Goal: Information Seeking & Learning: Learn about a topic

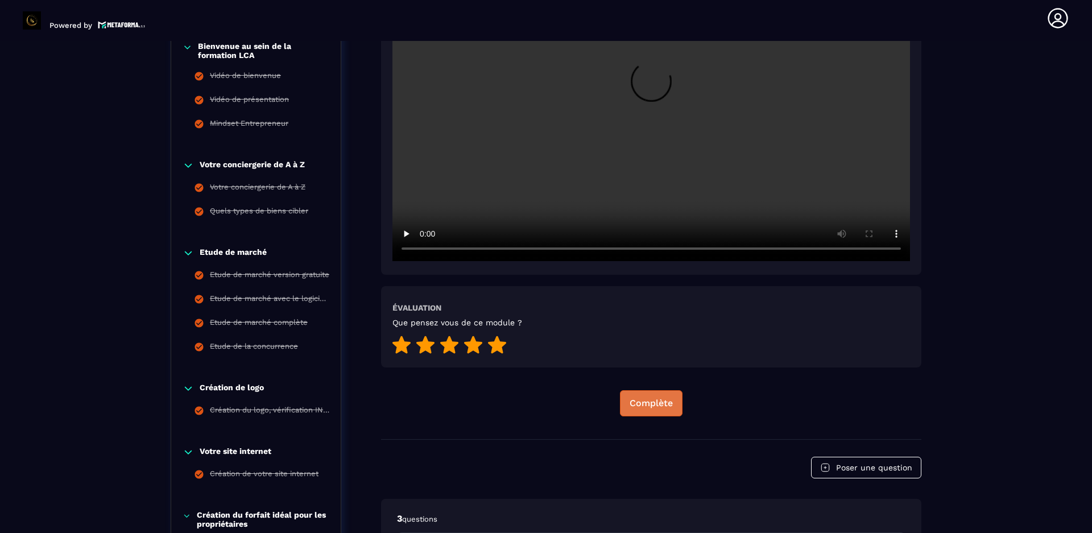
scroll to position [341, 0]
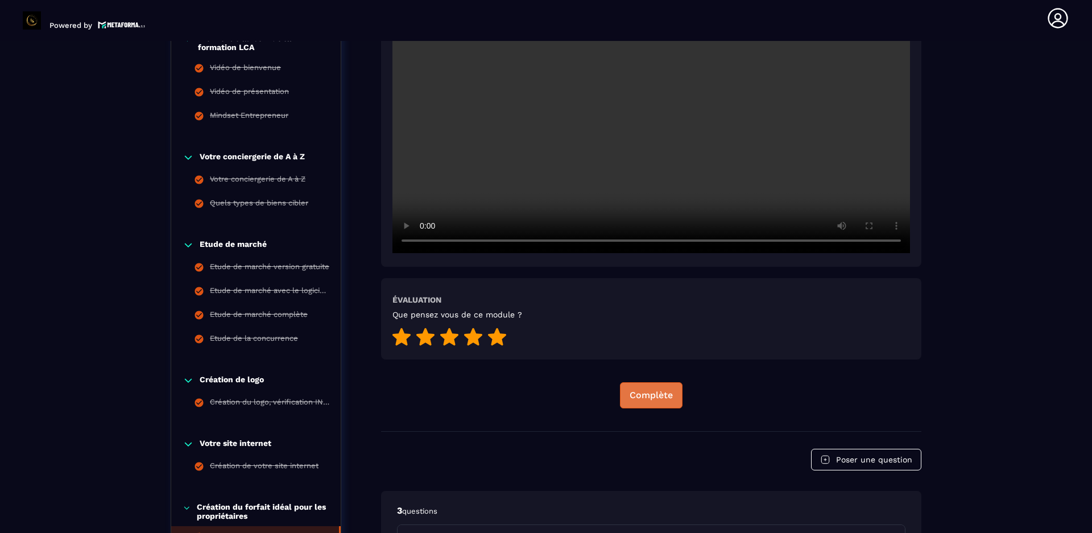
click at [647, 395] on div "Complète" at bounding box center [651, 395] width 43 height 11
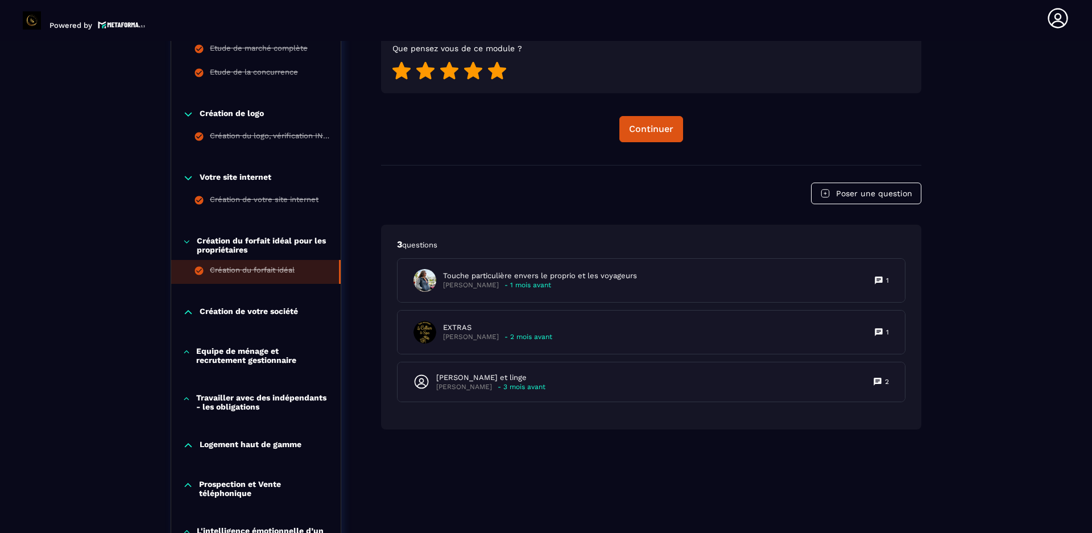
scroll to position [604, 0]
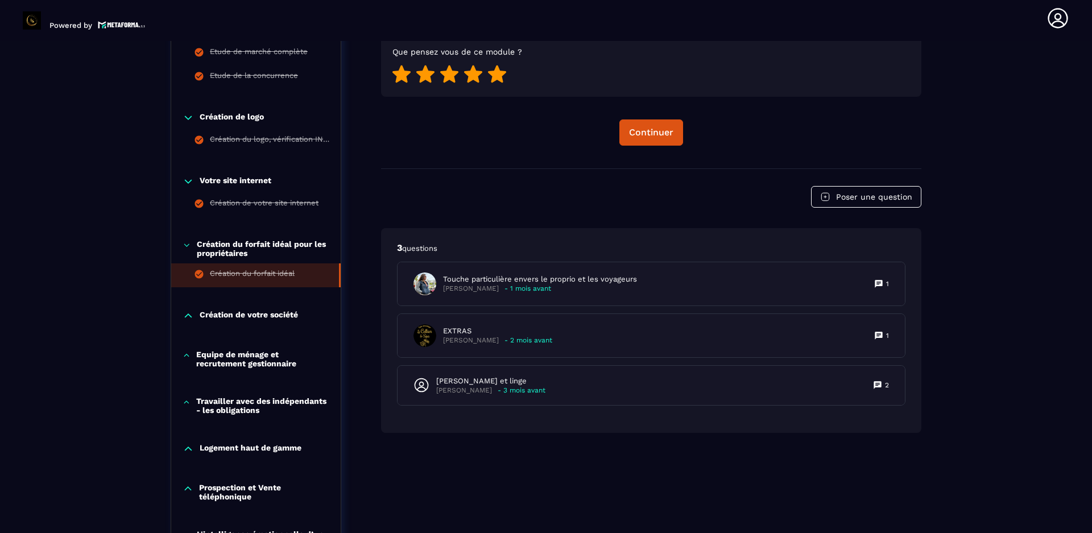
click at [235, 311] on p "Création de votre société" at bounding box center [249, 315] width 98 height 11
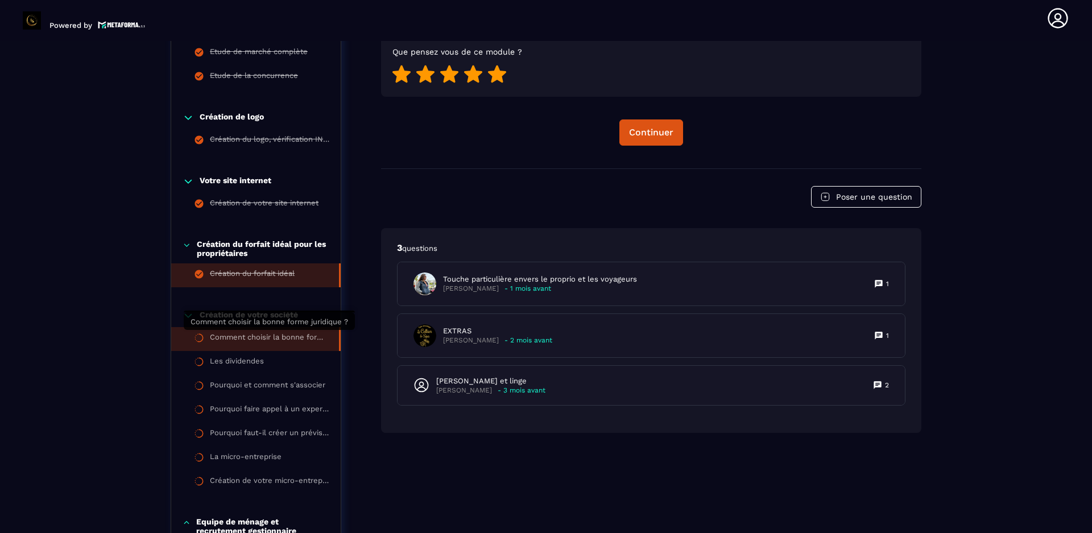
click at [262, 336] on div "Comment choisir la bonne forme juridique ?" at bounding box center [269, 339] width 118 height 13
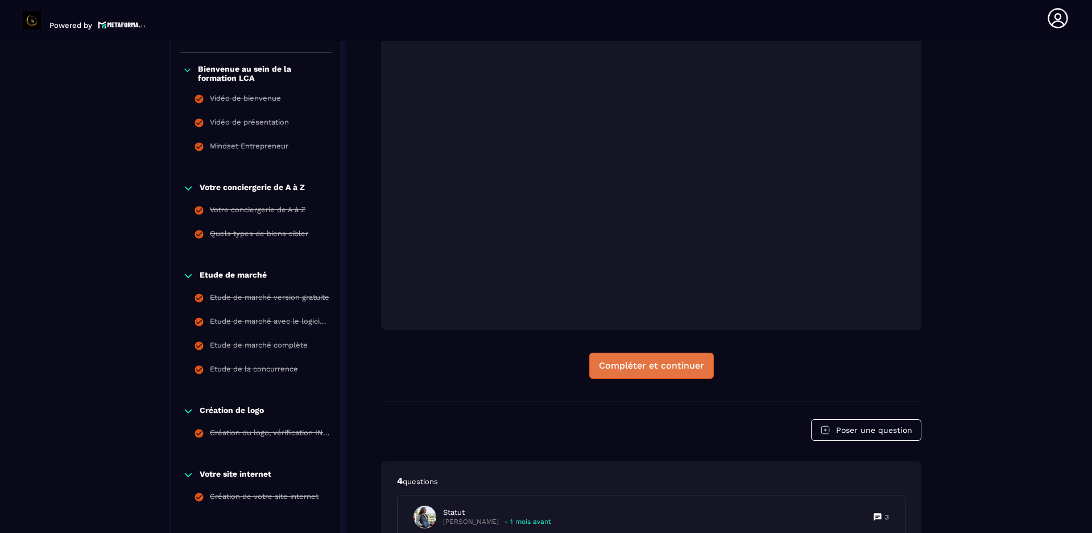
scroll to position [516, 0]
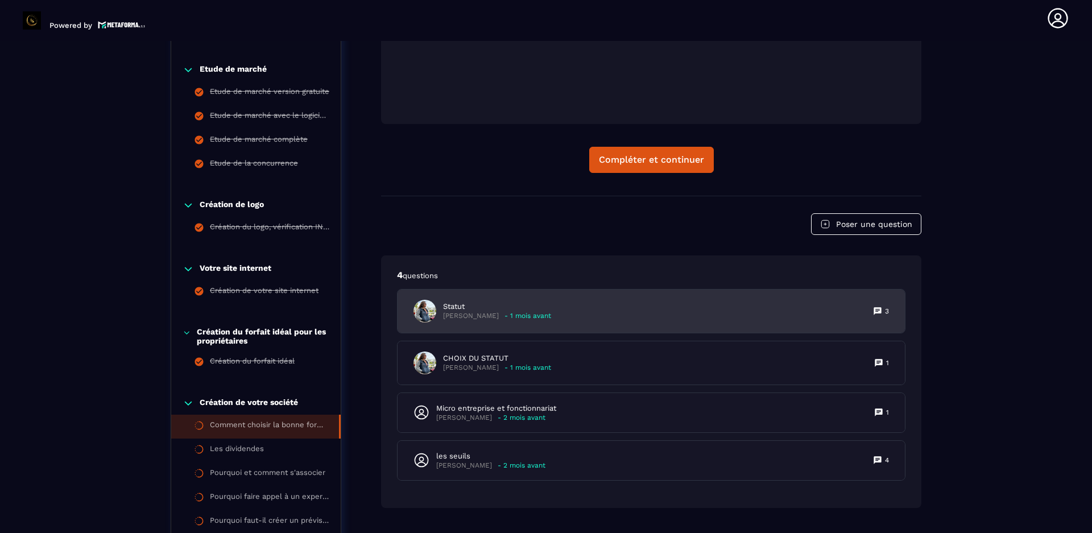
click at [877, 312] on icon at bounding box center [877, 310] width 7 height 7
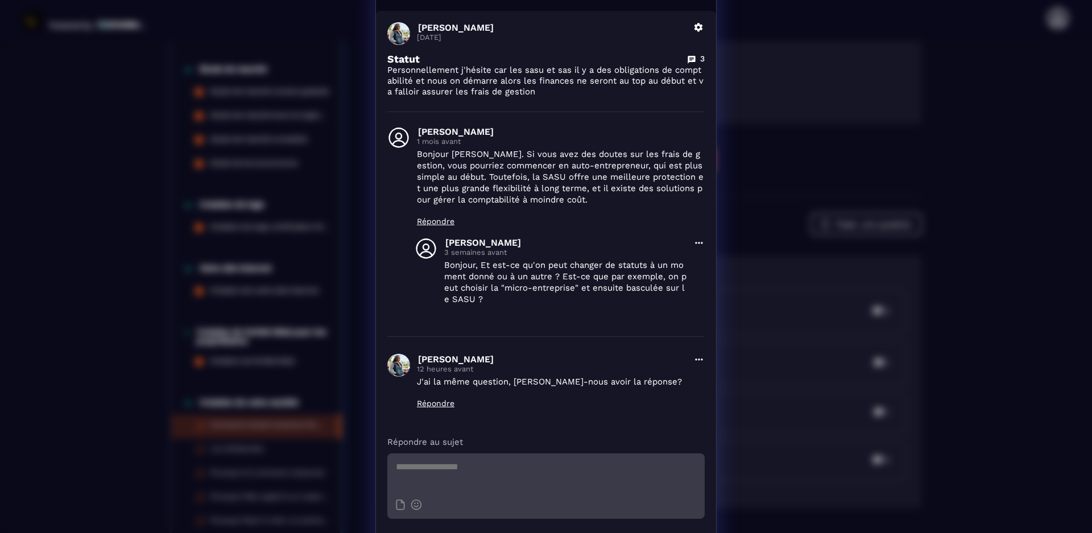
scroll to position [0, 0]
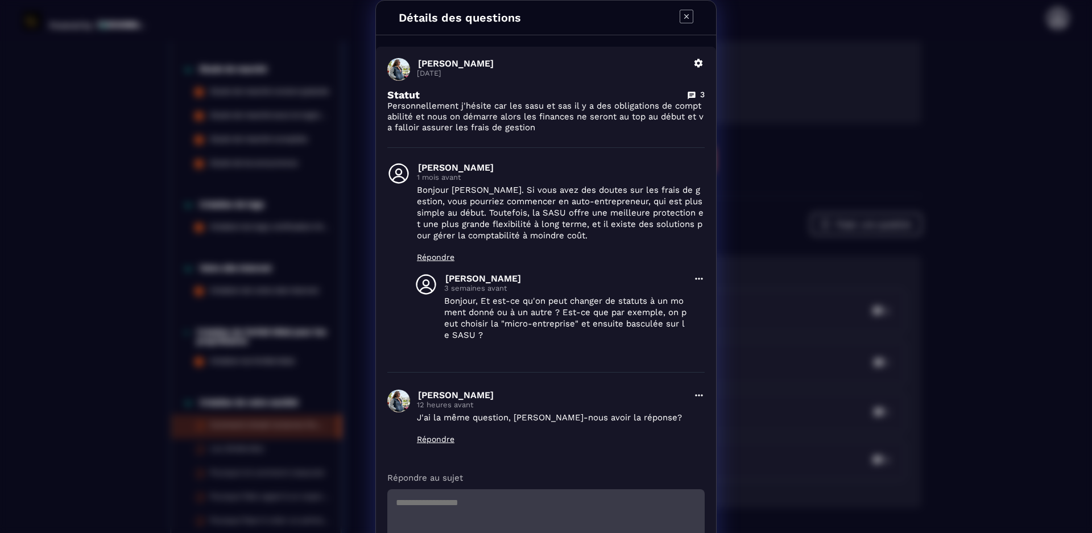
click at [684, 16] on icon "Modal window" at bounding box center [687, 17] width 14 height 14
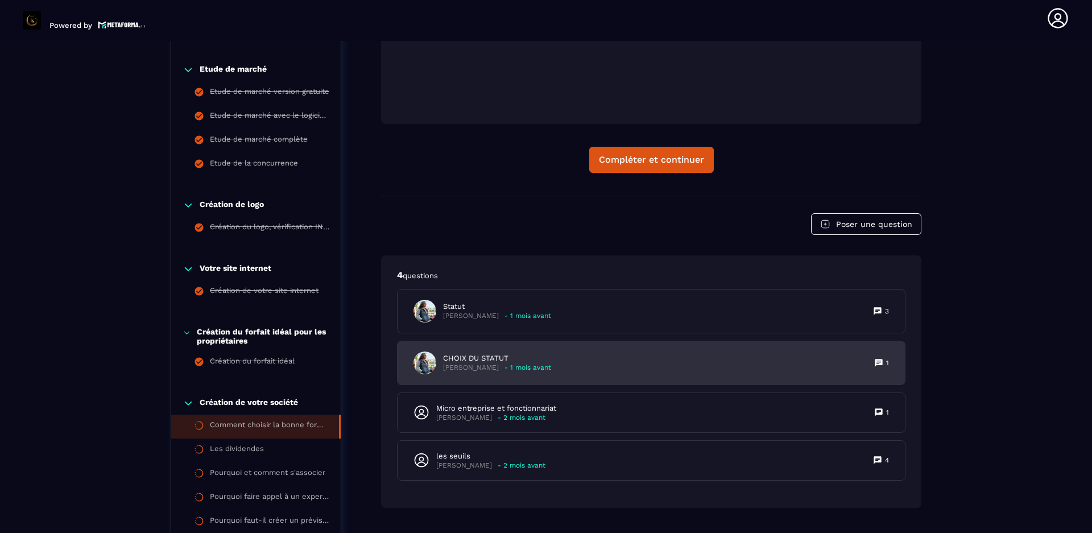
click at [876, 365] on icon at bounding box center [878, 362] width 7 height 7
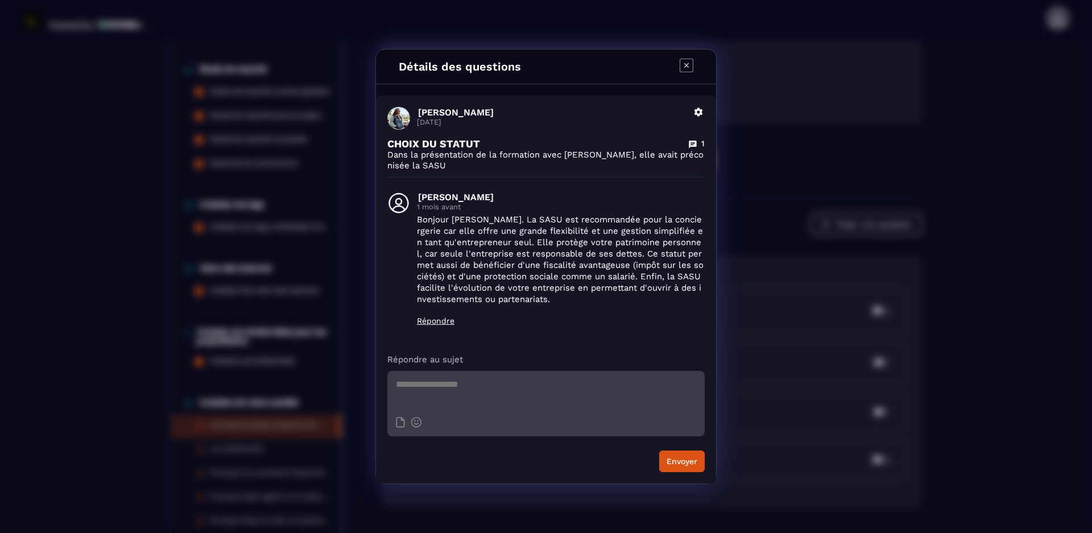
click at [686, 63] on icon "Modal window" at bounding box center [687, 66] width 14 height 14
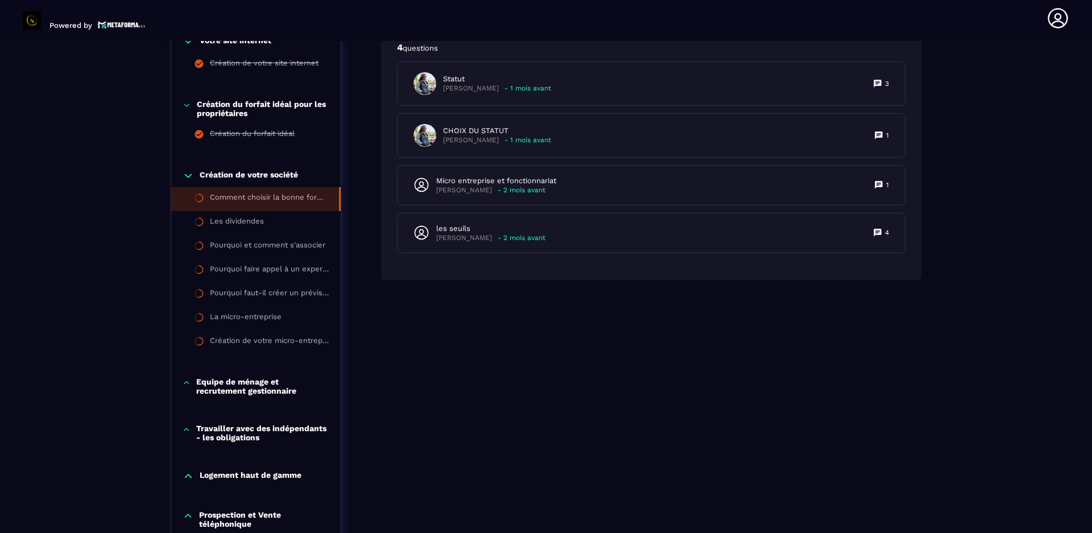
scroll to position [687, 0]
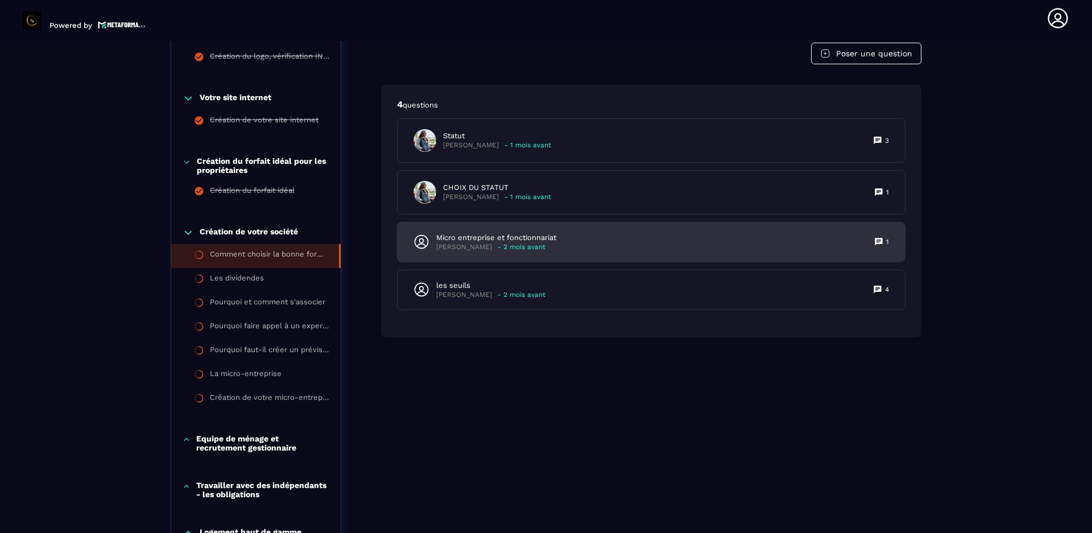
click at [880, 240] on icon at bounding box center [878, 241] width 9 height 9
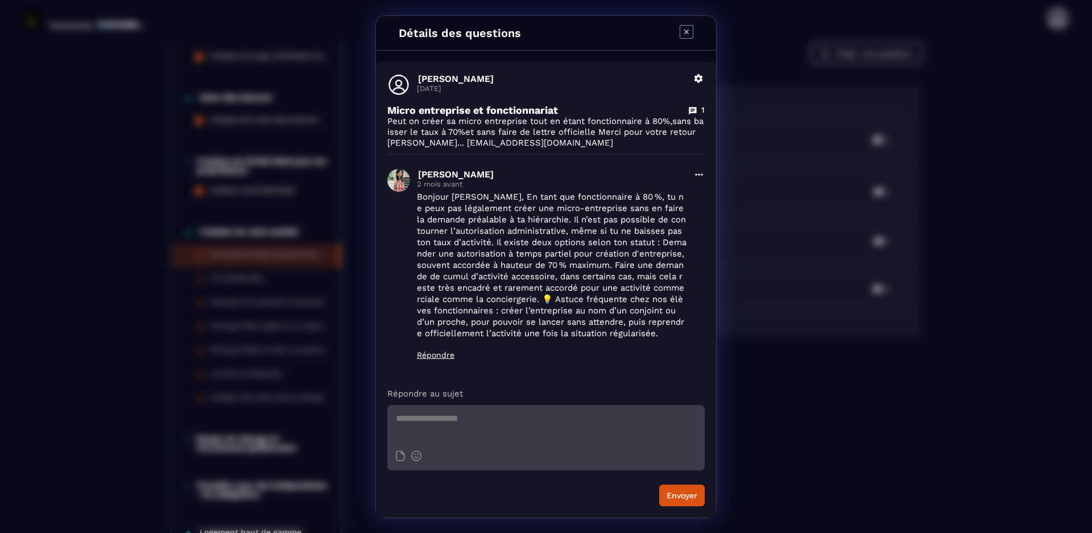
click at [697, 175] on icon "Modal window" at bounding box center [698, 174] width 11 height 11
click at [686, 30] on icon "Modal window" at bounding box center [687, 32] width 14 height 14
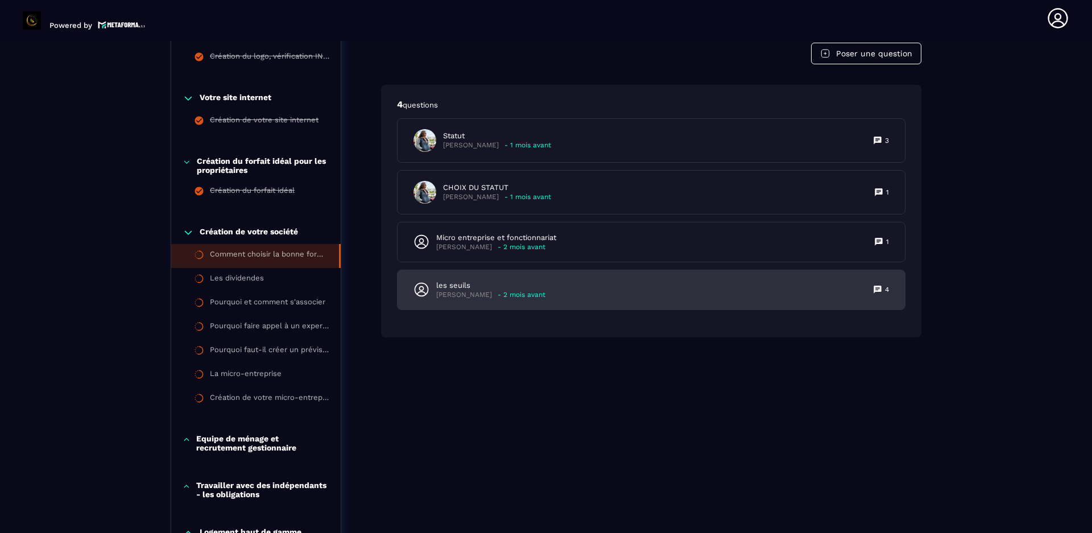
click at [878, 287] on icon at bounding box center [877, 288] width 7 height 7
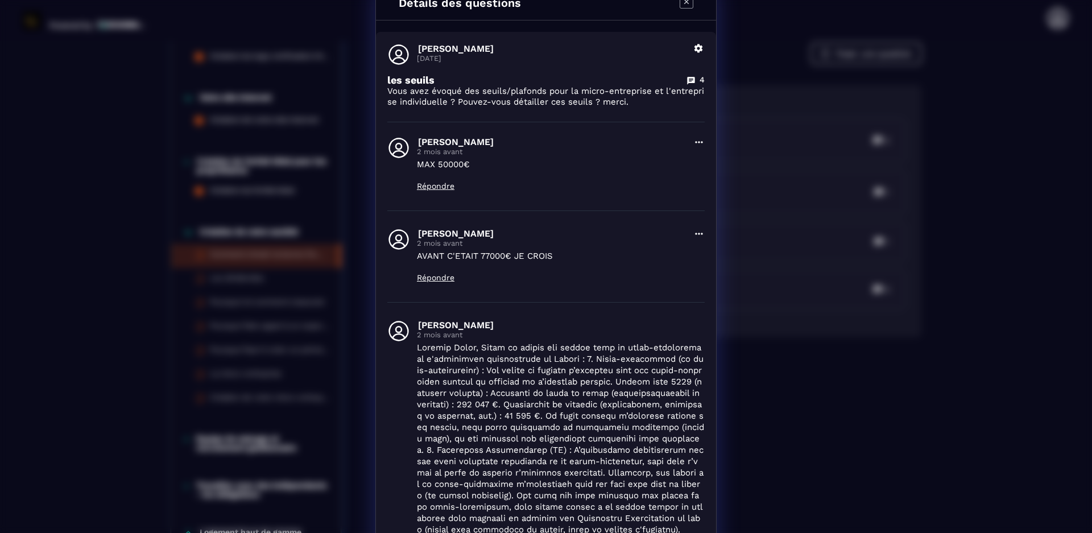
scroll to position [0, 0]
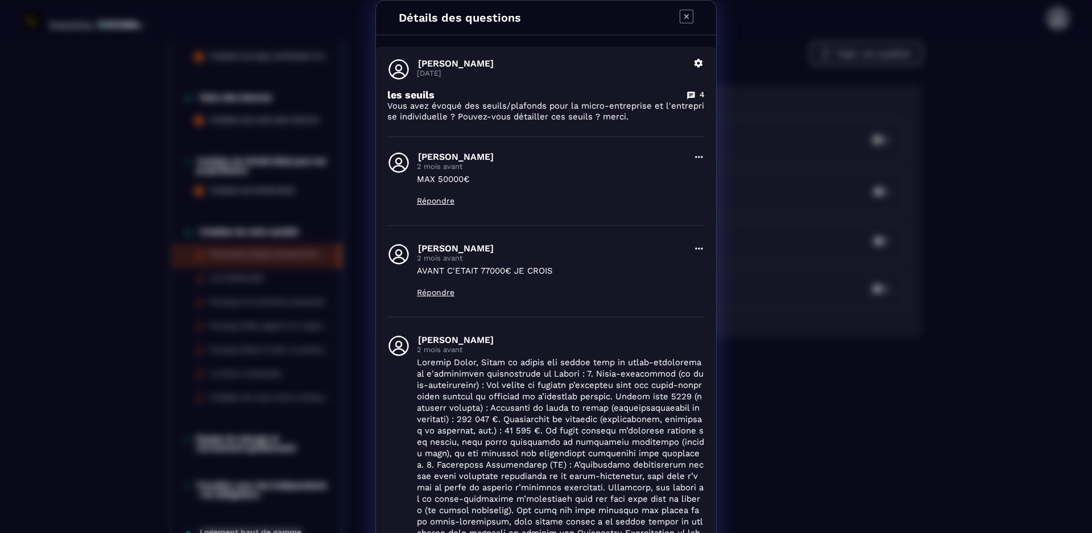
click at [680, 13] on icon "Modal window" at bounding box center [687, 17] width 14 height 14
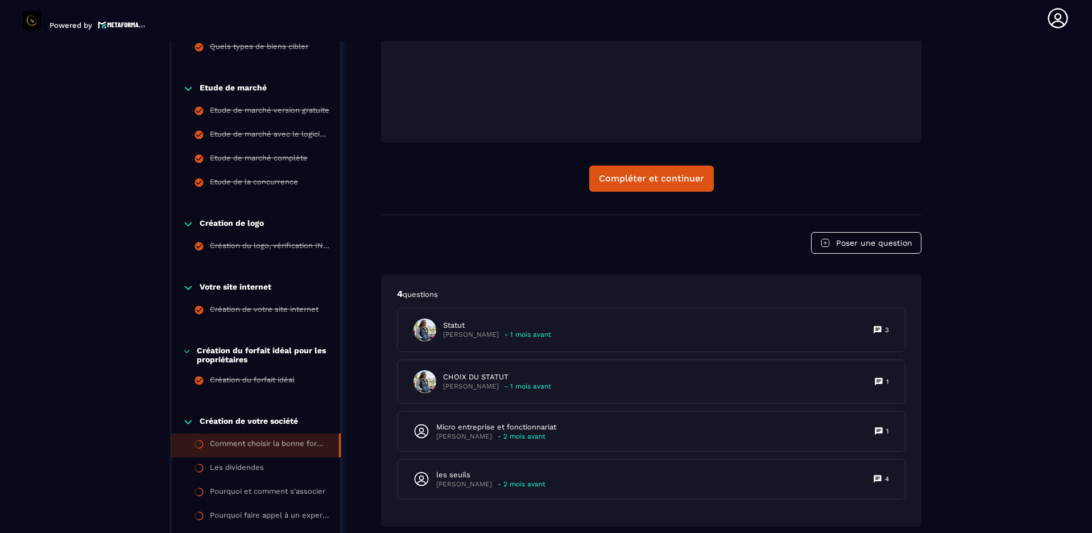
scroll to position [346, 0]
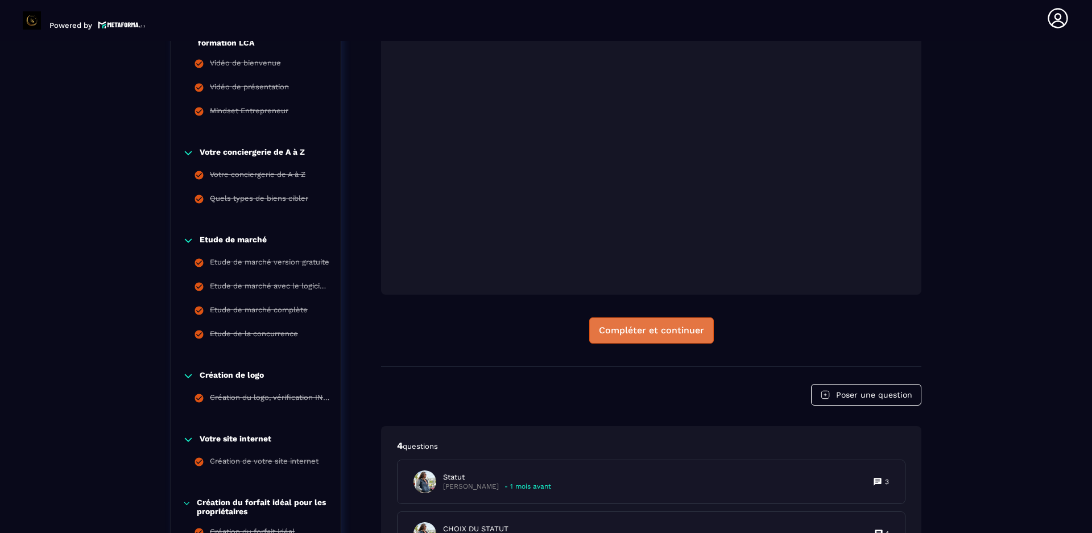
click at [650, 329] on div "Compléter et continuer" at bounding box center [651, 330] width 105 height 11
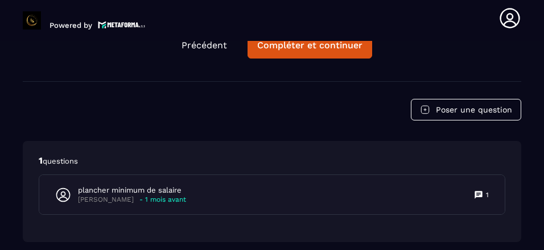
scroll to position [2297, 0]
